Goal: Information Seeking & Learning: Learn about a topic

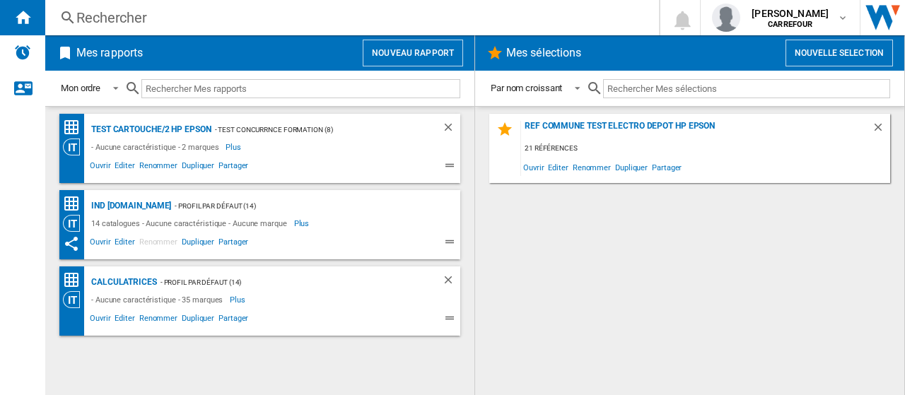
click at [210, 8] on div "Rechercher" at bounding box center [349, 18] width 546 height 20
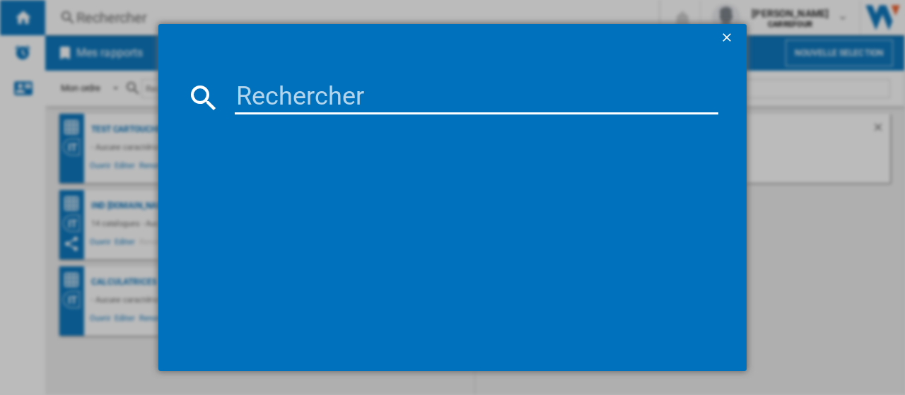
click at [291, 94] on input at bounding box center [476, 98] width 483 height 34
paste input "3045386380091"
type input "3045386380091"
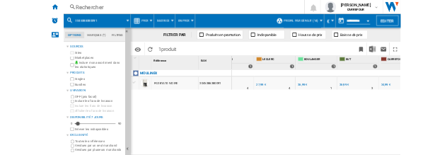
scroll to position [0, 426]
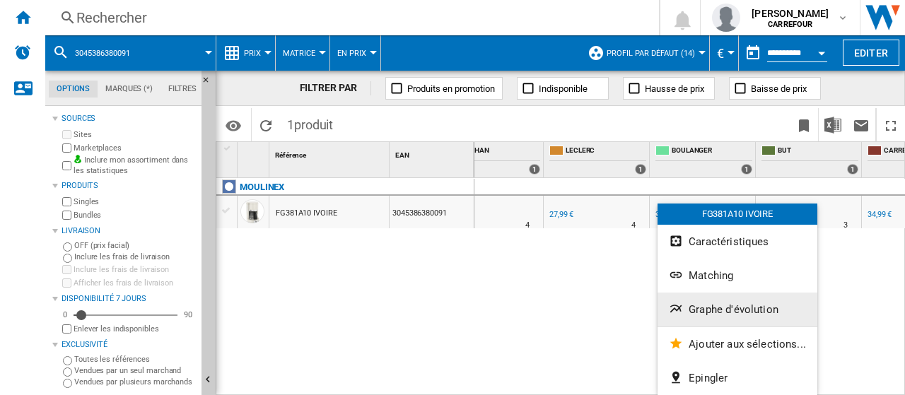
click at [714, 310] on span "Graphe d'évolution" at bounding box center [733, 309] width 90 height 13
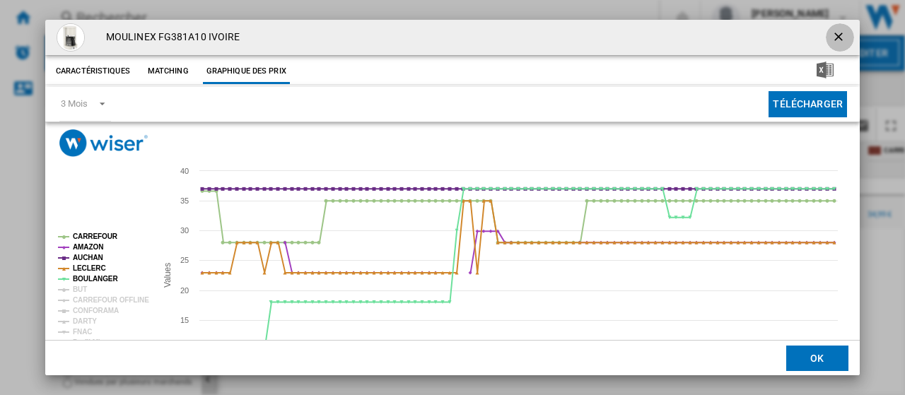
click at [835, 36] on ng-md-icon "getI18NText('BUTTONS.CLOSE_DIALOG')" at bounding box center [839, 38] width 17 height 17
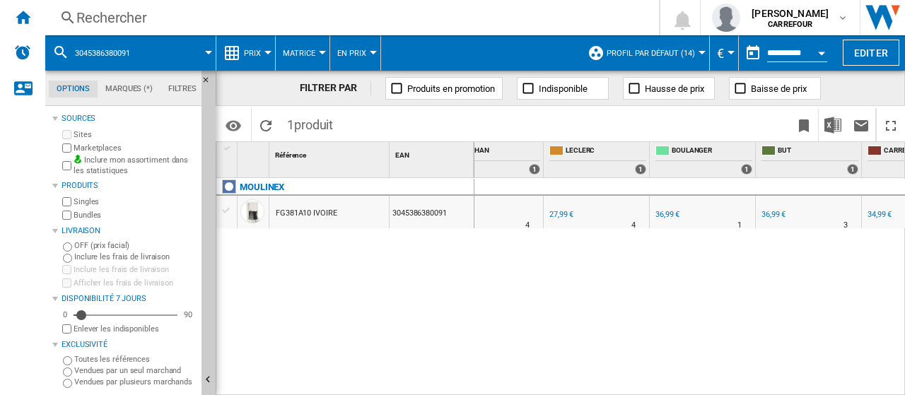
click at [192, 13] on div "Rechercher" at bounding box center [349, 18] width 546 height 20
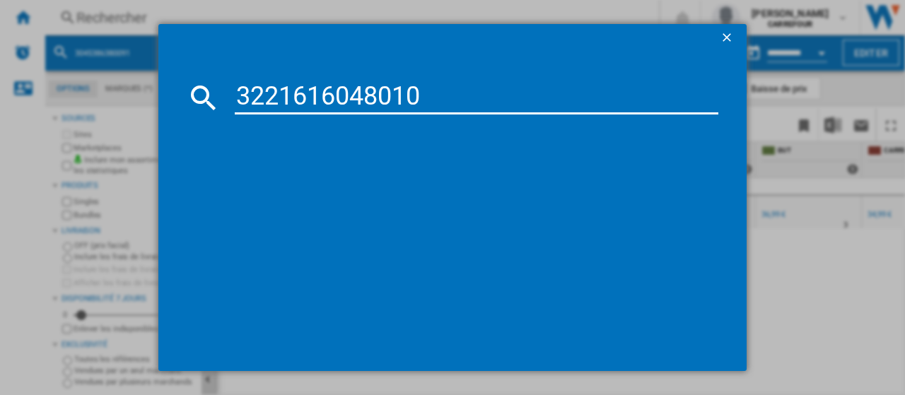
type input "3221616048010"
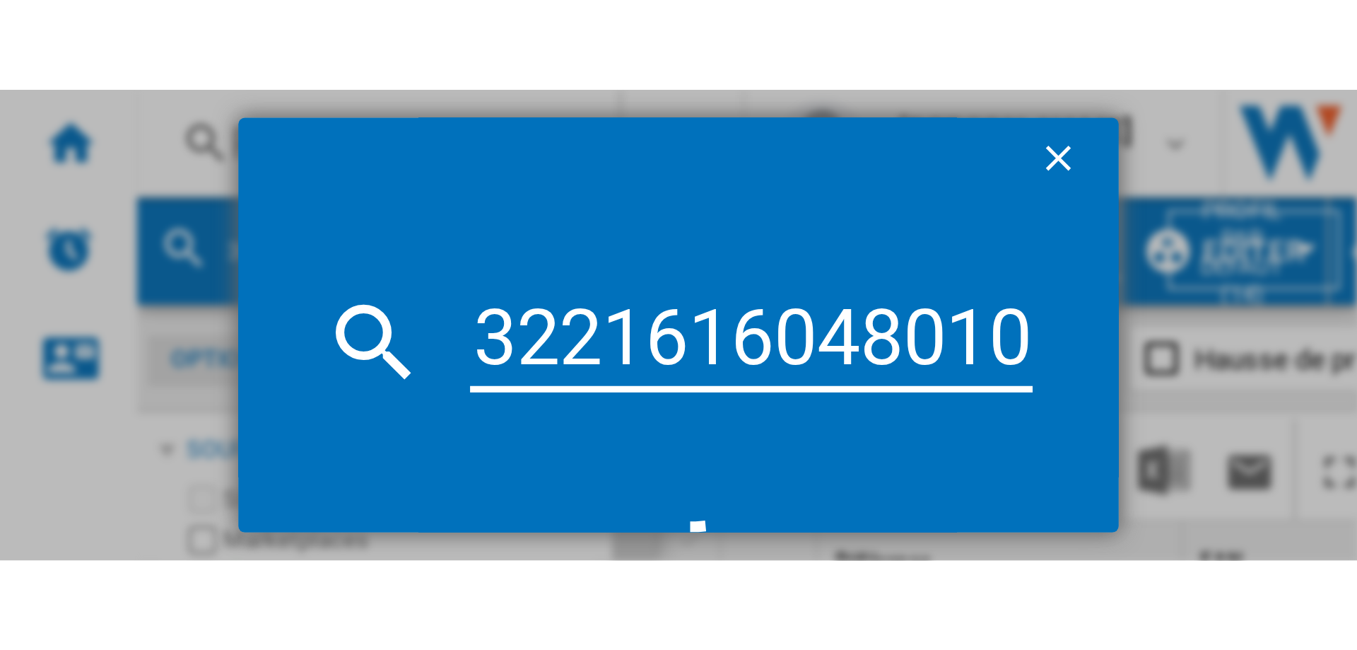
scroll to position [0, 0]
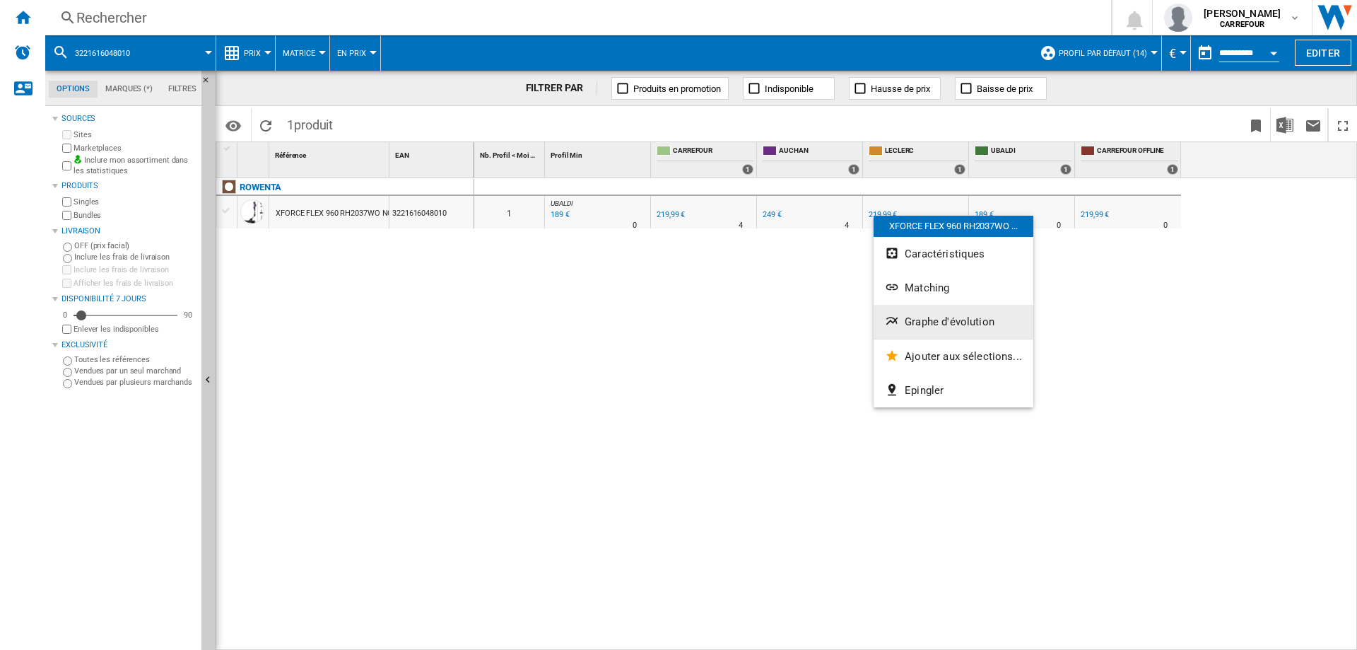
click at [904, 317] on span "Graphe d'évolution" at bounding box center [950, 321] width 90 height 13
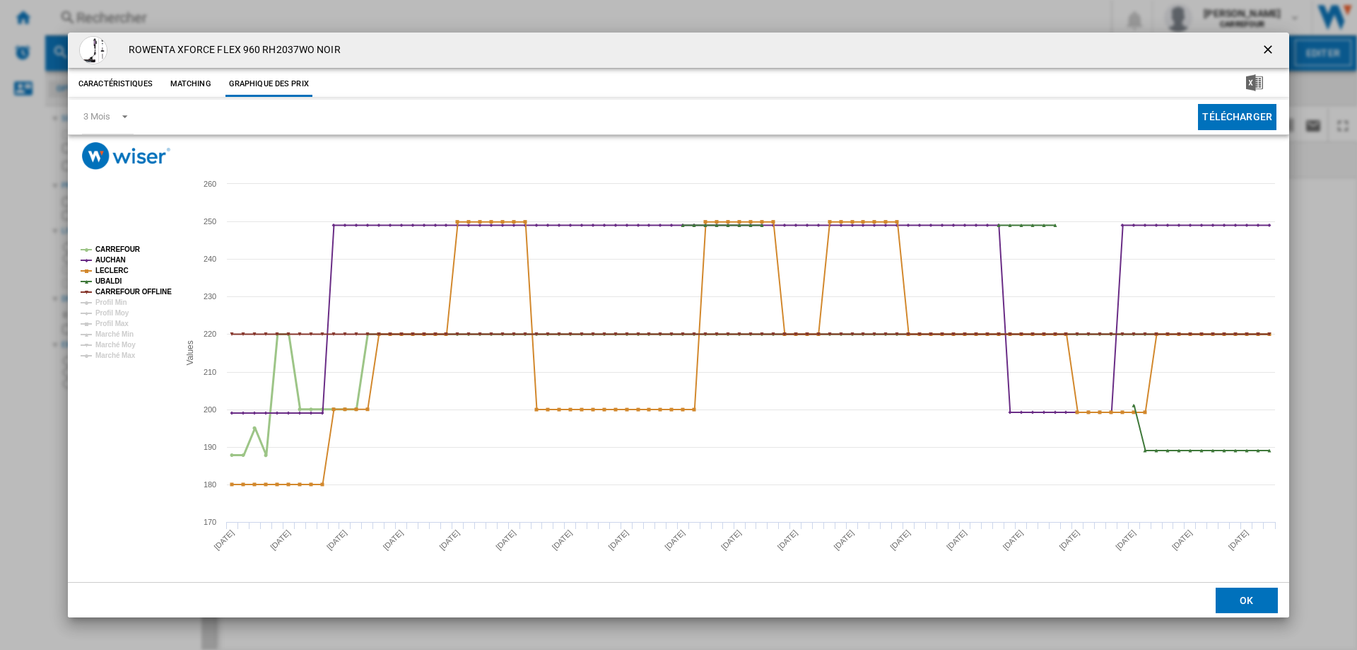
click at [117, 245] on tspan "CARREFOUR" at bounding box center [117, 249] width 45 height 8
click at [114, 262] on tspan "AUCHAN" at bounding box center [110, 260] width 30 height 8
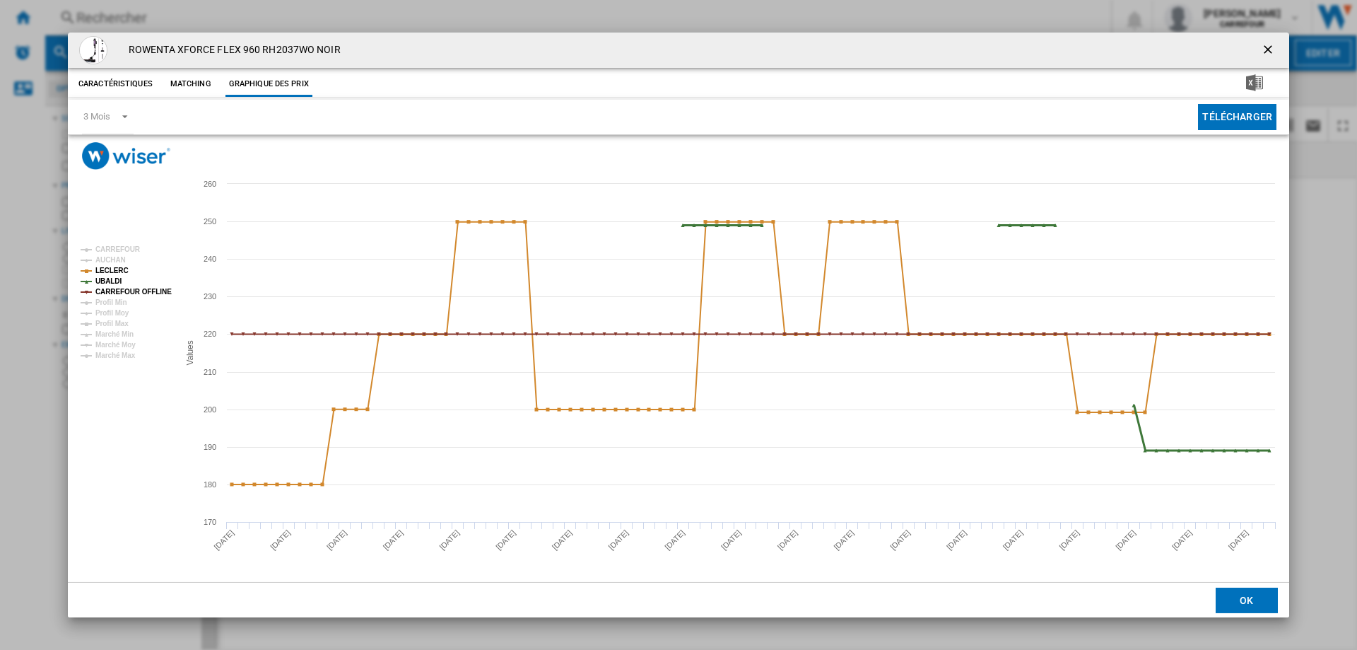
click at [110, 282] on tspan "UBALDI" at bounding box center [108, 281] width 26 height 8
click at [112, 290] on tspan "CARREFOUR OFFLINE" at bounding box center [133, 292] width 76 height 8
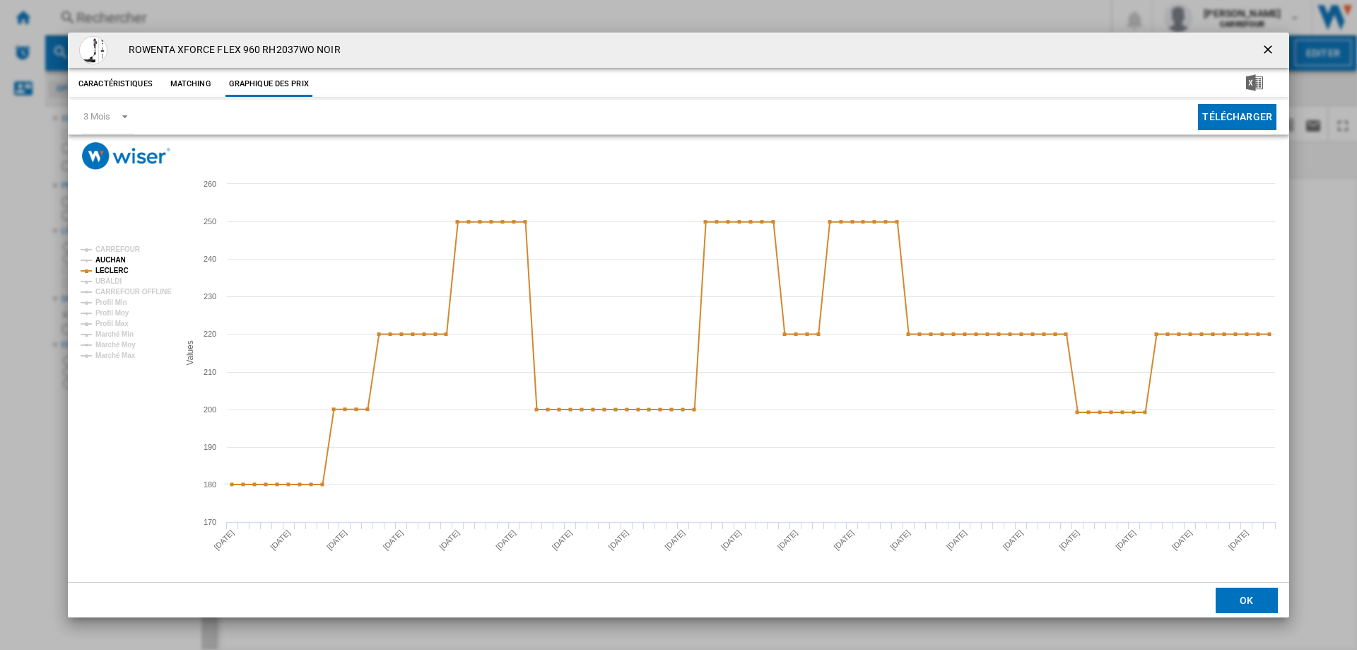
click at [115, 260] on tspan "AUCHAN" at bounding box center [110, 260] width 30 height 8
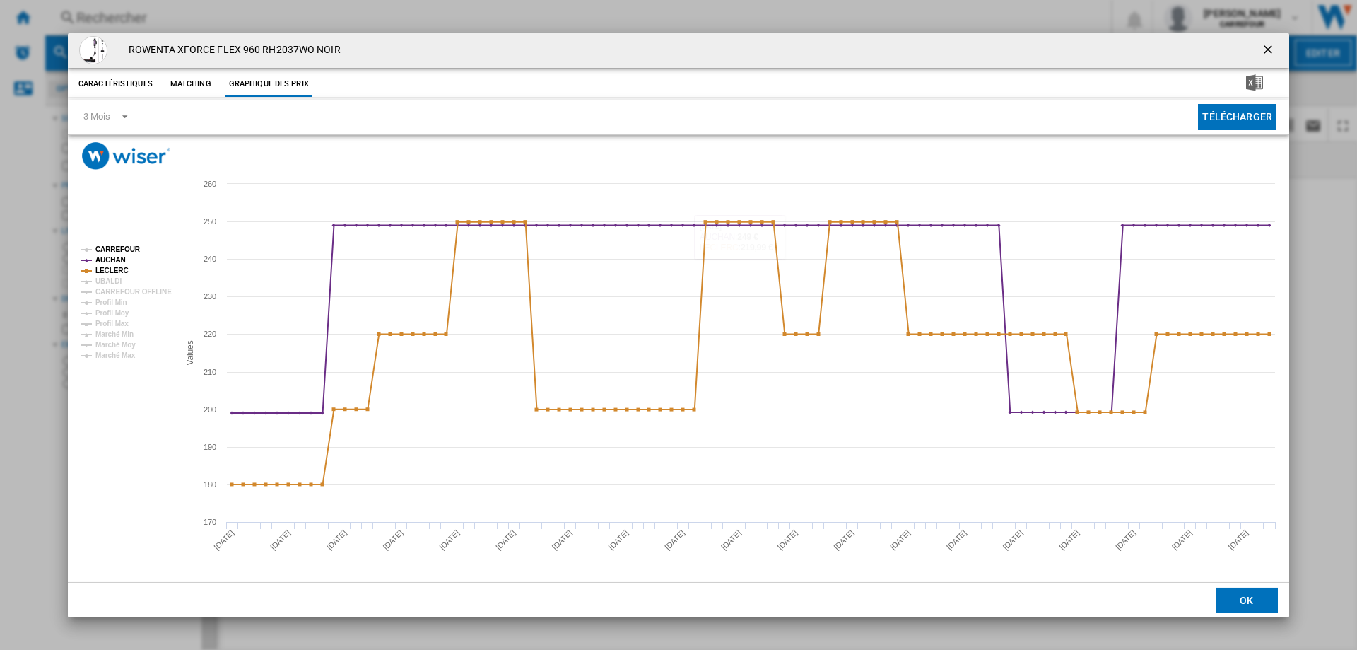
click at [114, 247] on tspan "CARREFOUR" at bounding box center [117, 249] width 45 height 8
click at [904, 49] on ng-md-icon "getI18NText('BUTTONS.CLOSE_DIALOG')" at bounding box center [1269, 50] width 17 height 17
